Goal: Communication & Community: Participate in discussion

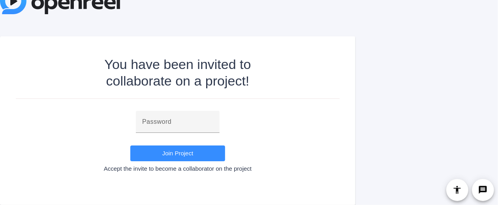
scroll to position [12, 0]
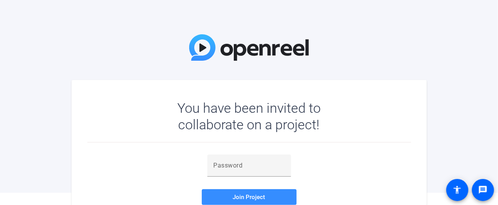
click at [196, 117] on div "You have been invited to collaborate on a project!" at bounding box center [248, 116] width 189 height 33
click at [238, 162] on input "text" at bounding box center [249, 165] width 71 height 9
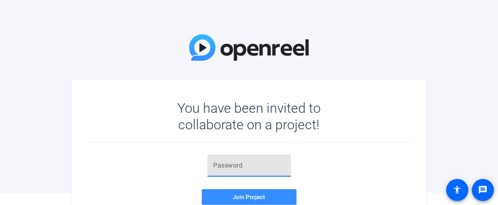
paste input "DAsL9i"
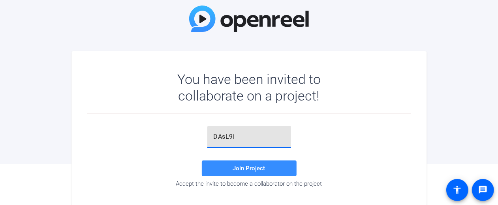
scroll to position [52, 0]
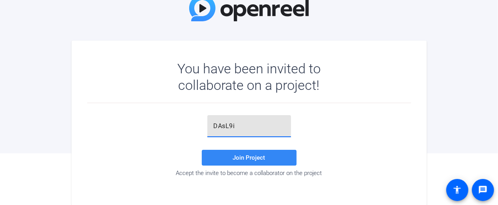
type input "DAsL9i"
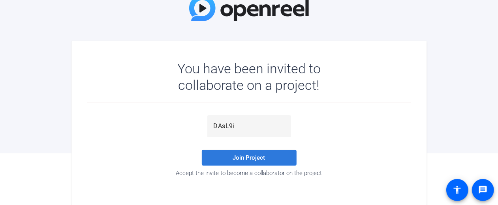
click at [246, 157] on span "Join Project" at bounding box center [249, 157] width 32 height 7
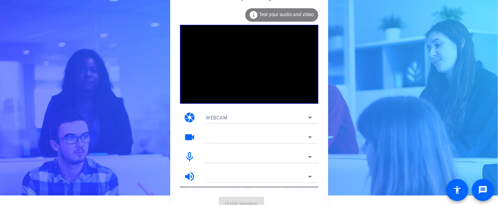
scroll to position [19, 0]
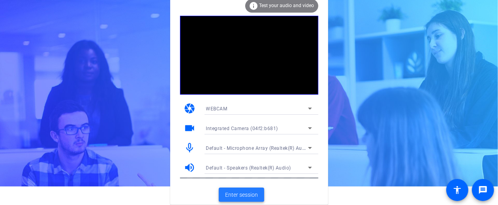
click at [248, 194] on span "Enter session" at bounding box center [241, 195] width 33 height 8
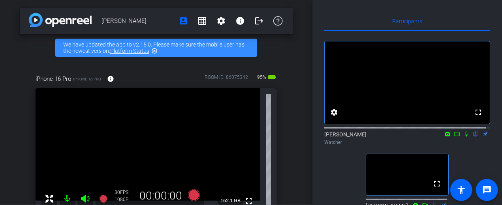
click at [454, 137] on icon at bounding box center [457, 135] width 6 height 6
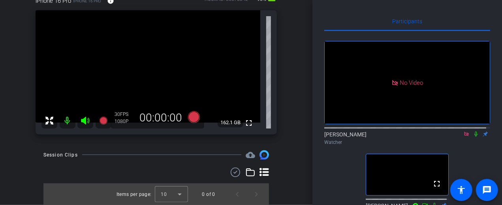
scroll to position [39, 0]
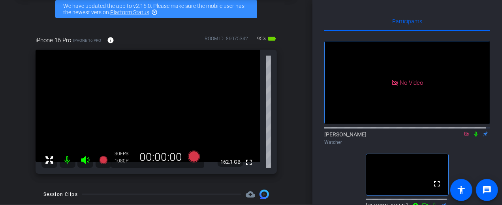
click at [474, 137] on icon at bounding box center [475, 134] width 3 height 5
click at [474, 137] on icon at bounding box center [476, 135] width 6 height 6
click at [474, 137] on icon at bounding box center [476, 134] width 4 height 5
click at [473, 137] on icon at bounding box center [476, 135] width 6 height 6
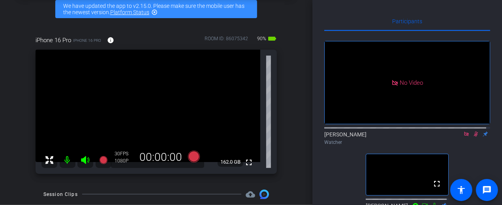
click at [473, 137] on icon at bounding box center [476, 135] width 6 height 6
click at [474, 137] on icon at bounding box center [475, 134] width 3 height 5
click at [474, 137] on icon at bounding box center [476, 134] width 4 height 5
click at [474, 137] on icon at bounding box center [475, 134] width 3 height 5
